Goal: Find specific page/section: Find specific page/section

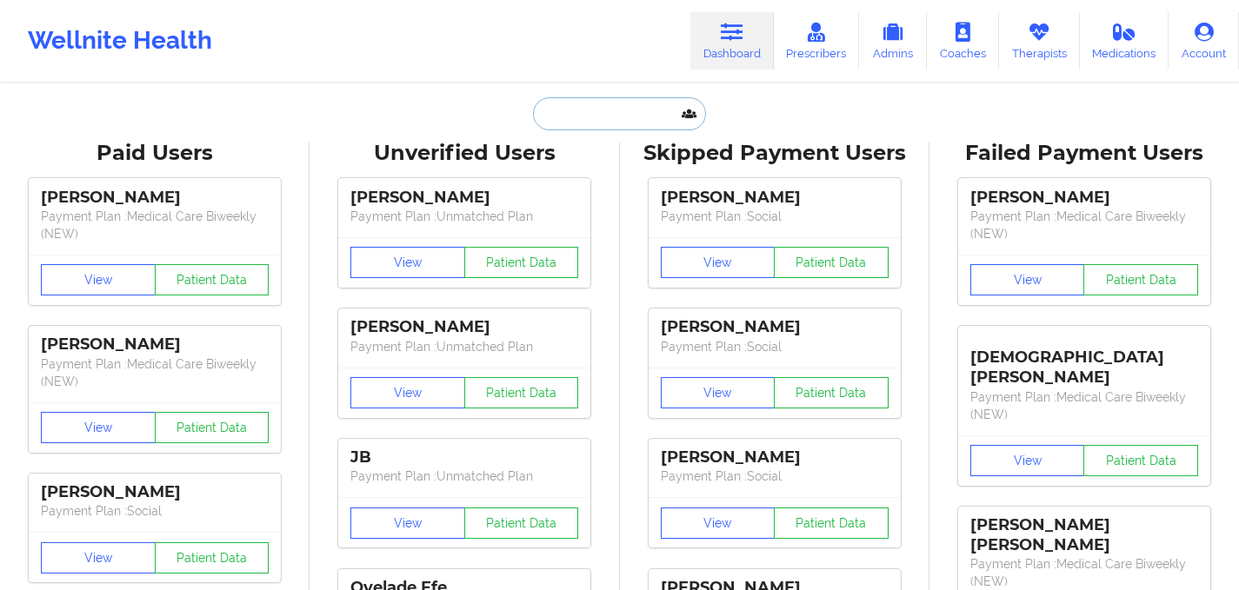
click at [597, 123] on input "text" at bounding box center [619, 113] width 172 height 33
paste input "[PERSON_NAME] [PERSON_NAME]"
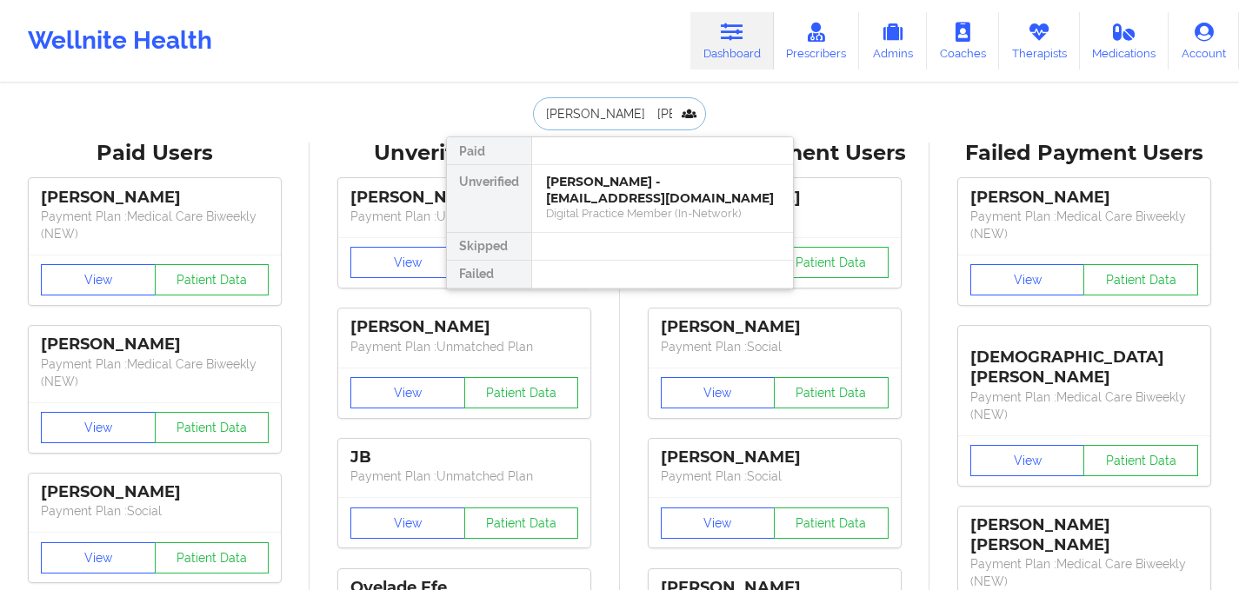
scroll to position [0, 3]
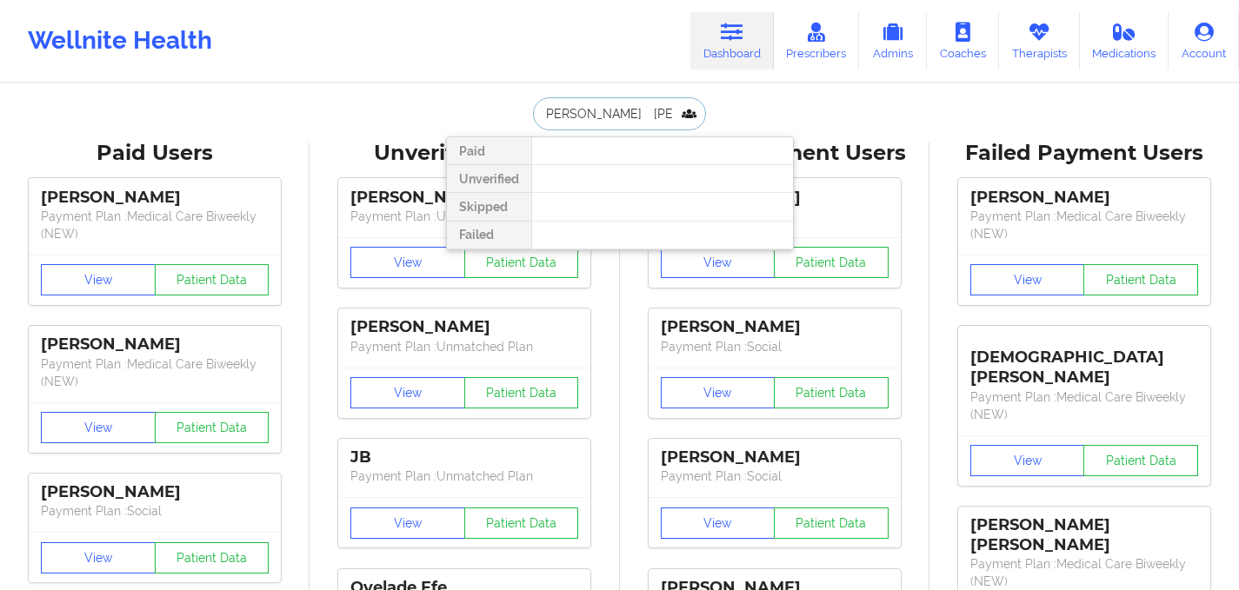
click at [589, 107] on input "[PERSON_NAME] [PERSON_NAME]" at bounding box center [619, 113] width 172 height 33
type input "[PERSON_NAME] [PERSON_NAME]"
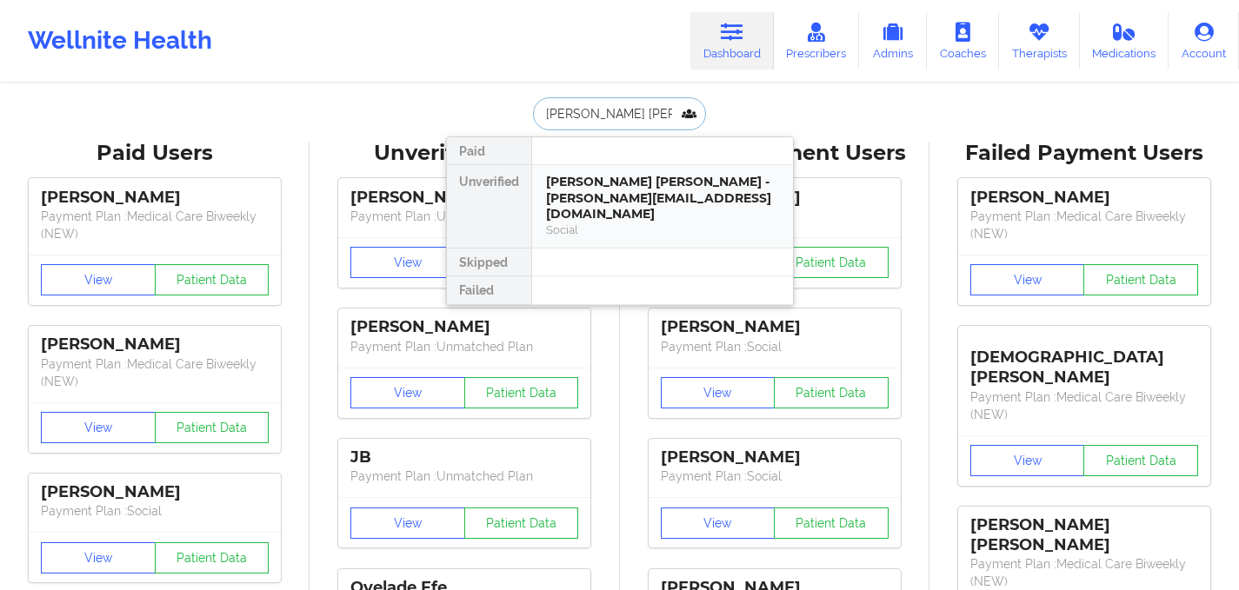
click at [629, 230] on div "[PERSON_NAME] [PERSON_NAME] - [PERSON_NAME][EMAIL_ADDRESS][DOMAIN_NAME] Social" at bounding box center [662, 206] width 261 height 83
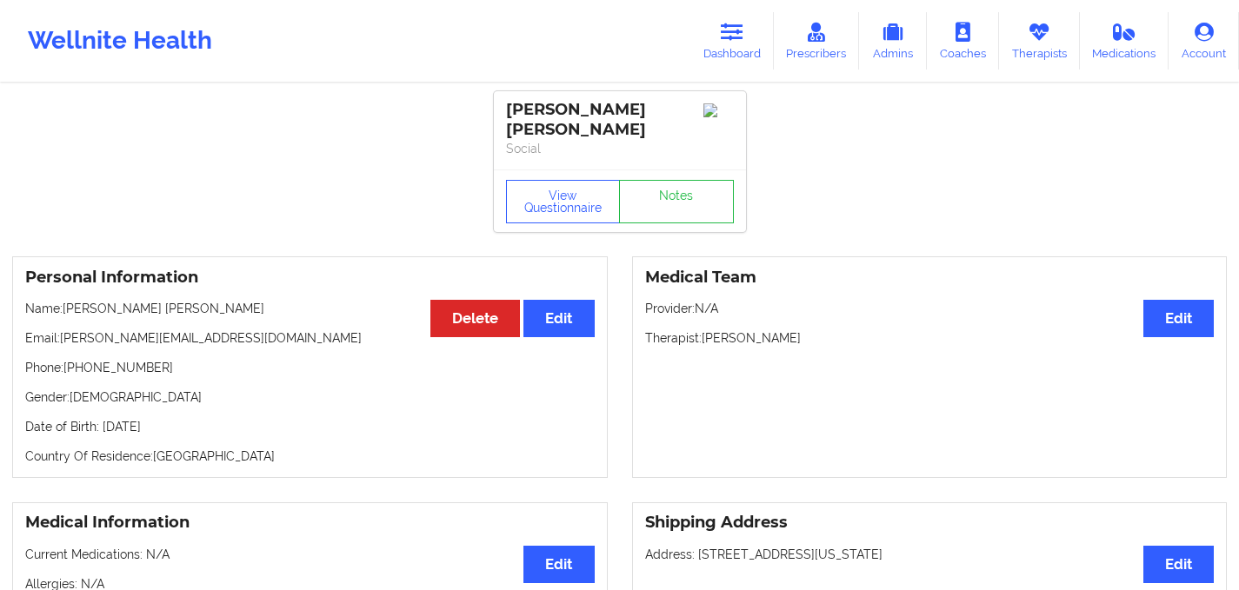
drag, startPoint x: 200, startPoint y: 429, endPoint x: 101, endPoint y: 429, distance: 99.1
click at [101, 429] on p "Date of Birth: [DEMOGRAPHIC_DATA]" at bounding box center [309, 426] width 569 height 17
click at [742, 49] on link "Dashboard" at bounding box center [731, 40] width 83 height 57
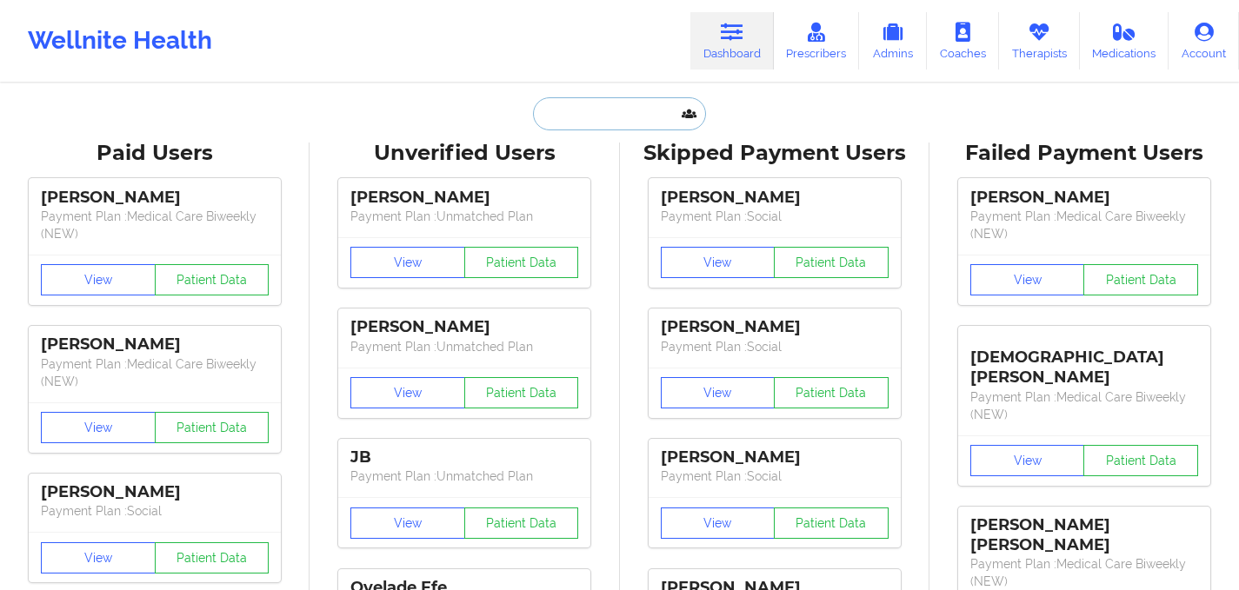
click at [553, 123] on input "text" at bounding box center [619, 113] width 172 height 33
paste input "[PERSON_NAME]"
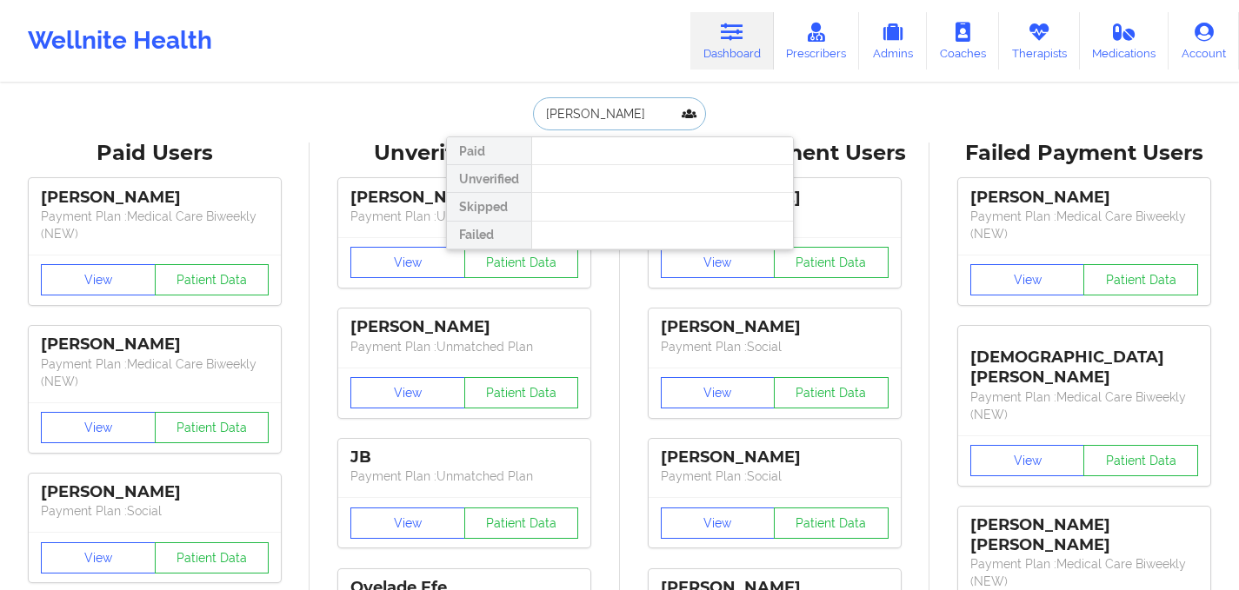
click at [599, 111] on input "[PERSON_NAME]" at bounding box center [619, 113] width 172 height 33
click at [598, 111] on input "[PERSON_NAME]" at bounding box center [619, 113] width 172 height 33
type input "[PERSON_NAME]"
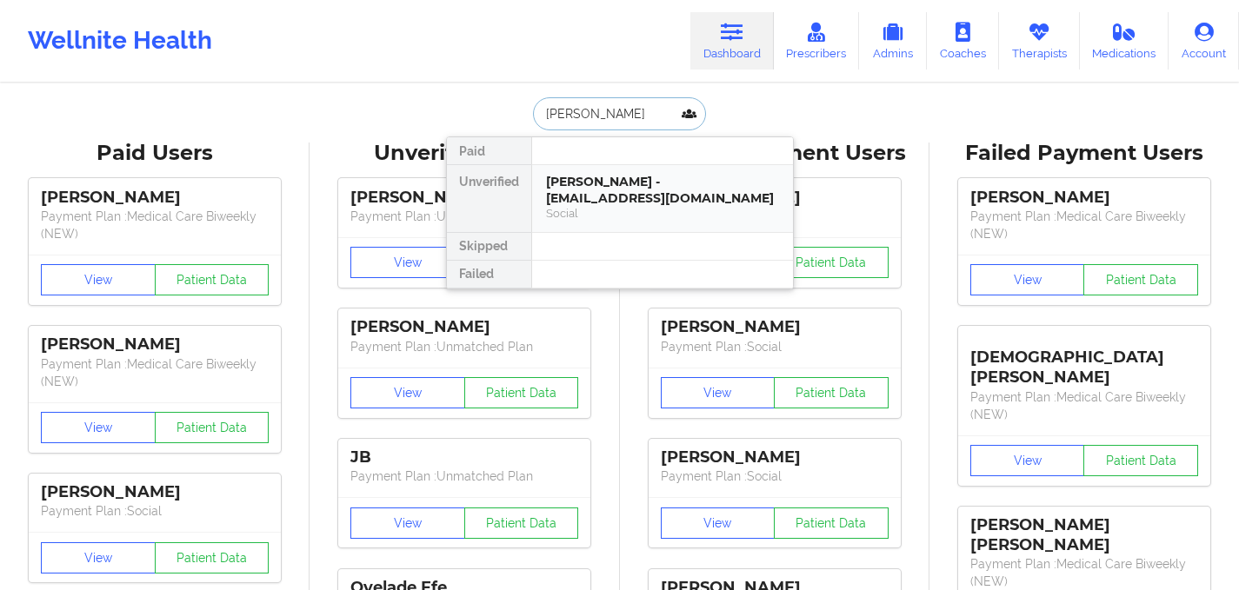
click at [617, 181] on div "[PERSON_NAME] - [EMAIL_ADDRESS][DOMAIN_NAME]" at bounding box center [662, 190] width 233 height 32
